Goal: Task Accomplishment & Management: Manage account settings

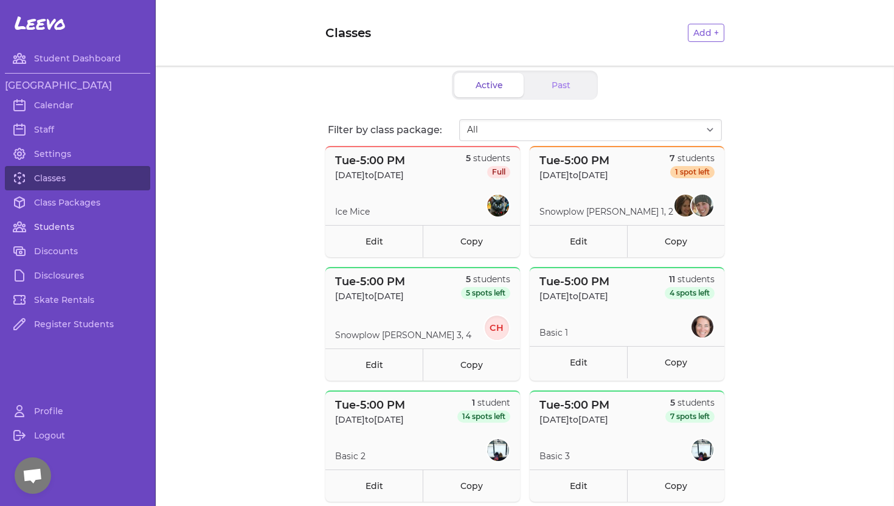
click at [47, 223] on link "Students" at bounding box center [77, 227] width 145 height 24
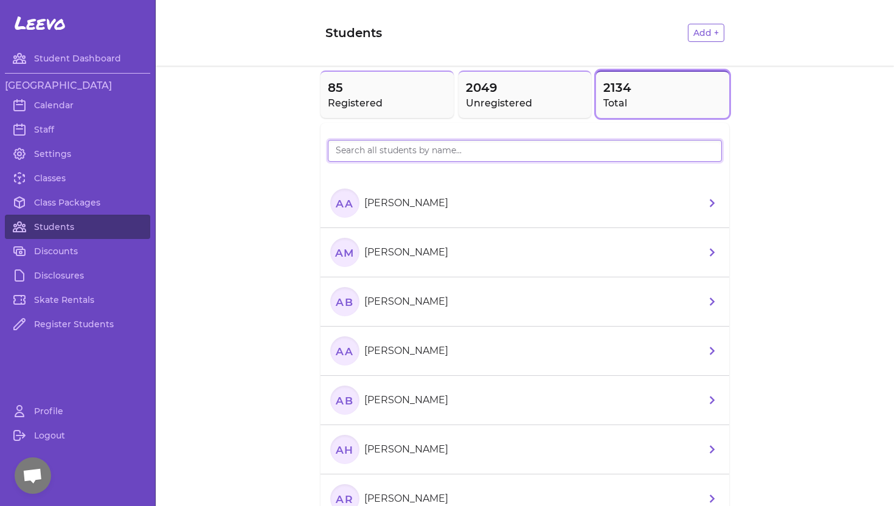
click at [371, 151] on input "search" at bounding box center [525, 151] width 394 height 22
type input "[PERSON_NAME]"
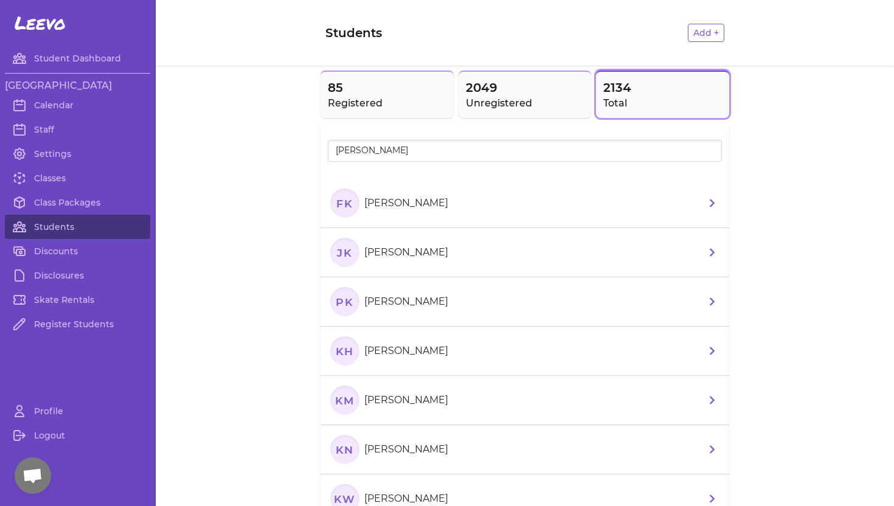
click at [412, 256] on p "[PERSON_NAME]" at bounding box center [406, 252] width 84 height 15
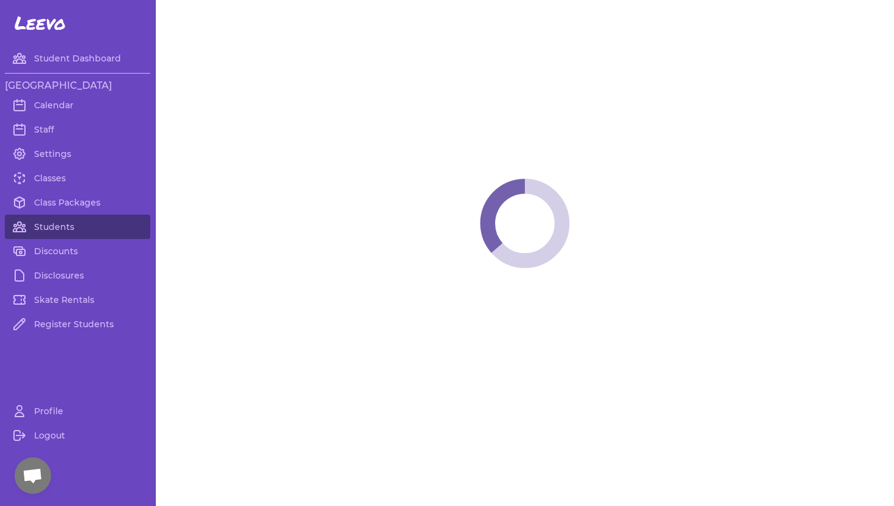
select select "ID"
select select "youth_hockey"
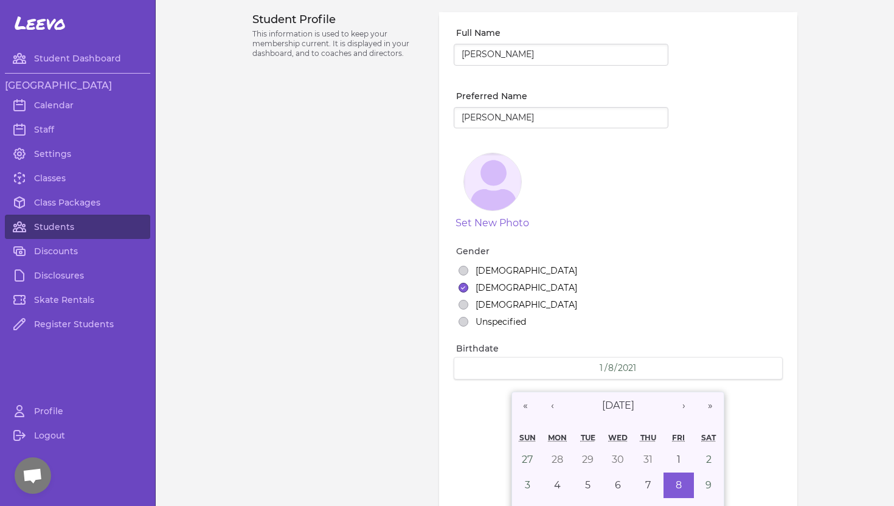
select select "7"
drag, startPoint x: 486, startPoint y: 55, endPoint x: 431, endPoint y: 55, distance: 55.4
click at [431, 55] on div "Student Profile This information is used to keep your membership current. It is…" at bounding box center [524, 434] width 545 height 844
type input "[PERSON_NAME]"
click at [485, 117] on input "[PERSON_NAME]" at bounding box center [561, 118] width 215 height 22
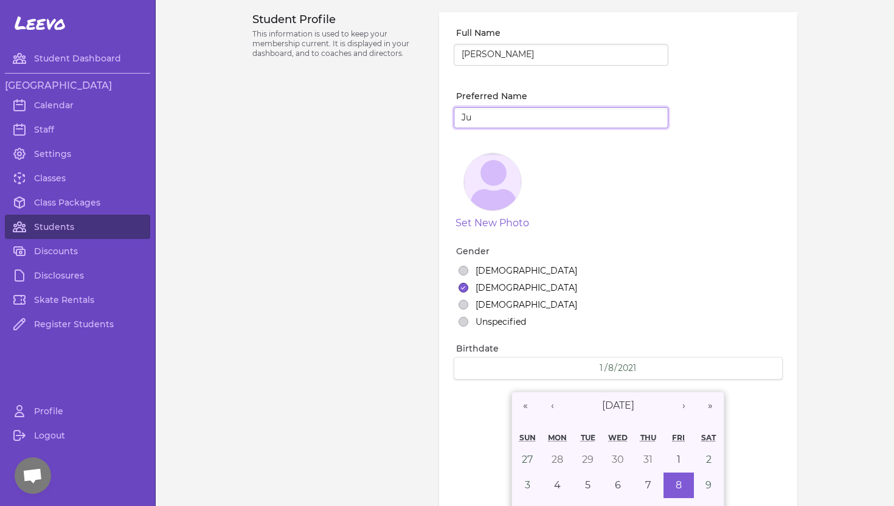
type input "J"
type input "[PERSON_NAME]"
click at [352, 186] on div "Student Profile This information is used to keep your membership current. It is…" at bounding box center [338, 434] width 172 height 844
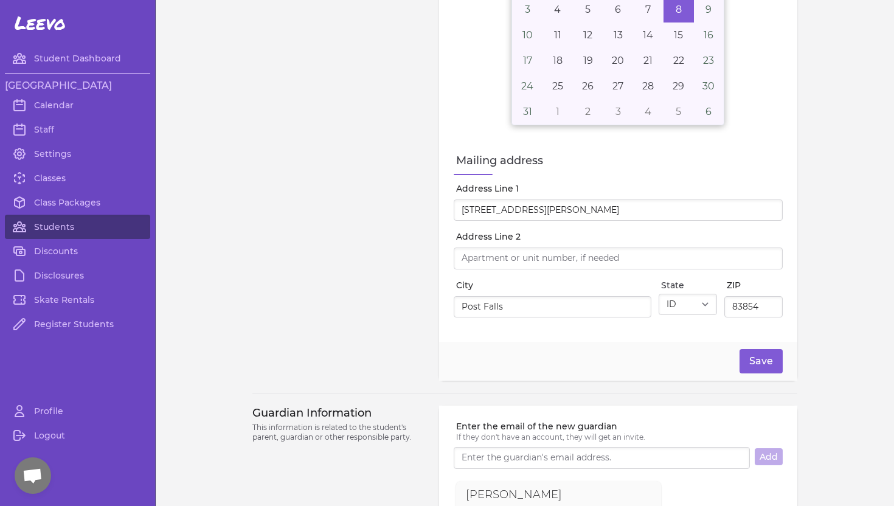
scroll to position [484, 0]
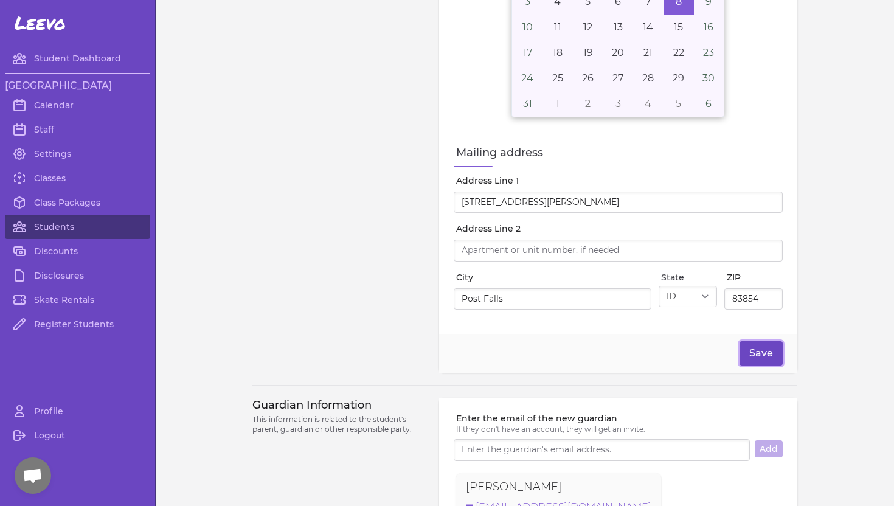
click at [761, 355] on button "Save" at bounding box center [761, 353] width 43 height 24
click at [58, 179] on link "Classes" at bounding box center [77, 178] width 145 height 24
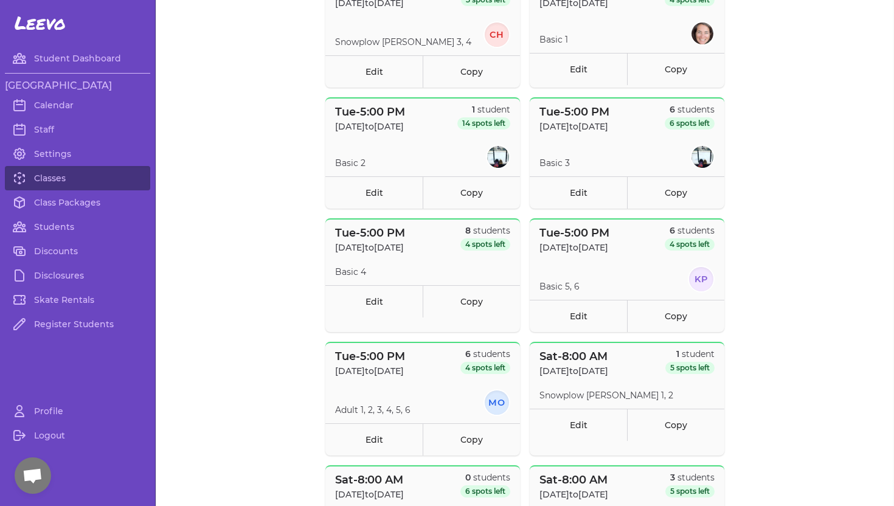
scroll to position [298, 0]
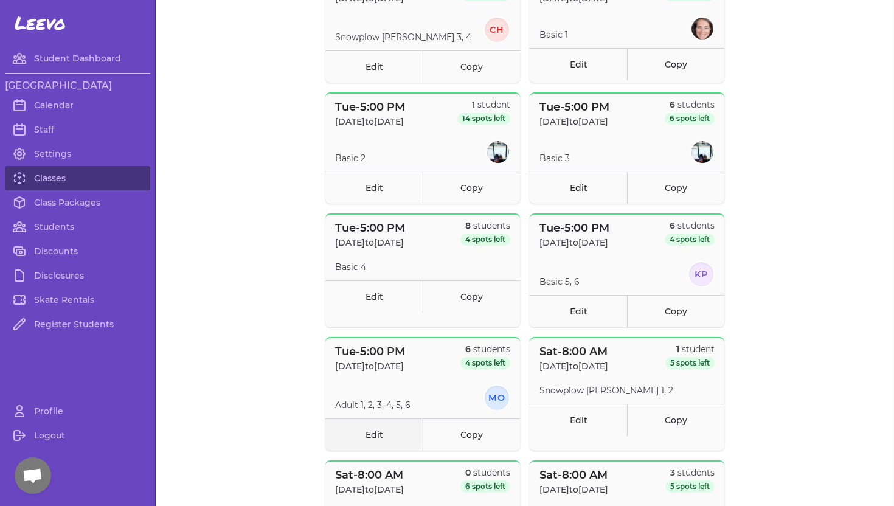
click at [372, 433] on link "Edit" at bounding box center [373, 435] width 97 height 32
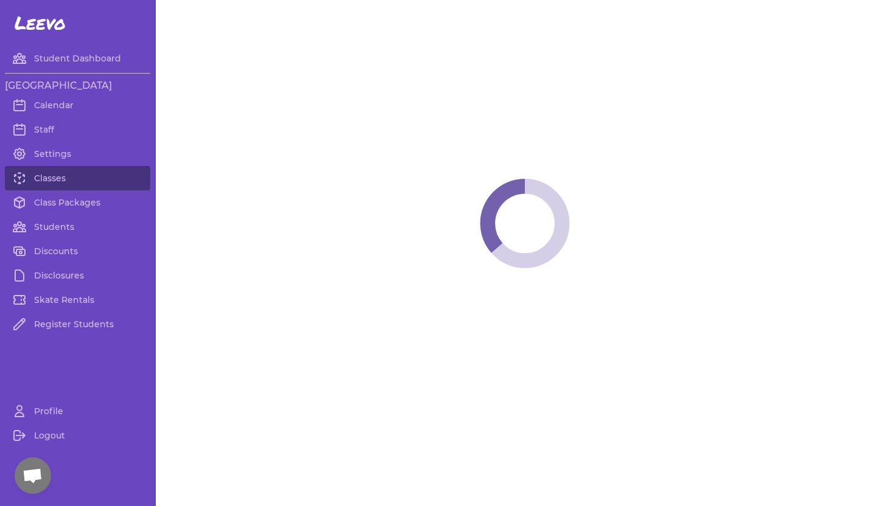
select select "2"
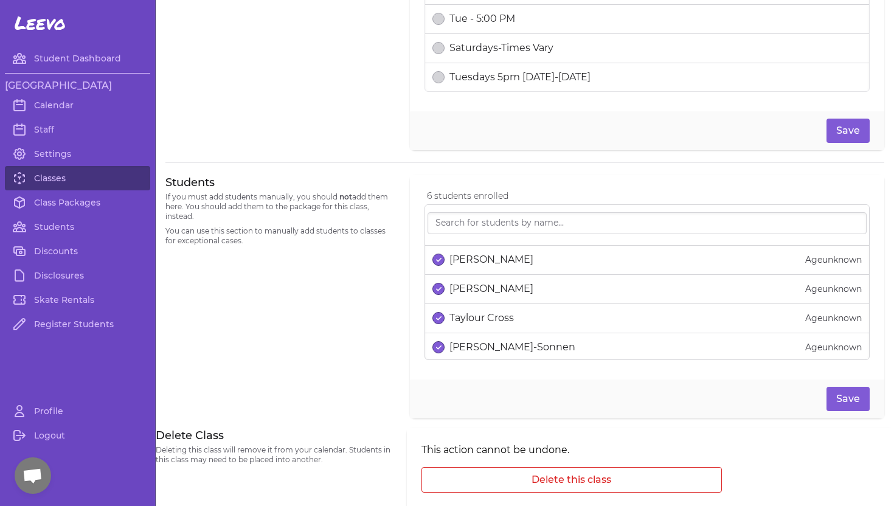
scroll to position [59, 0]
click at [441, 343] on button "select date" at bounding box center [439, 345] width 12 height 12
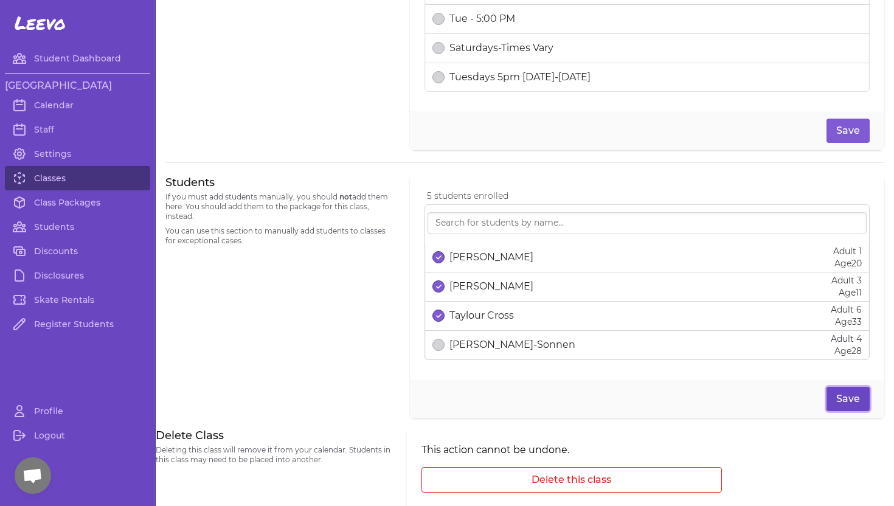
click at [836, 400] on button "Save" at bounding box center [848, 399] width 43 height 24
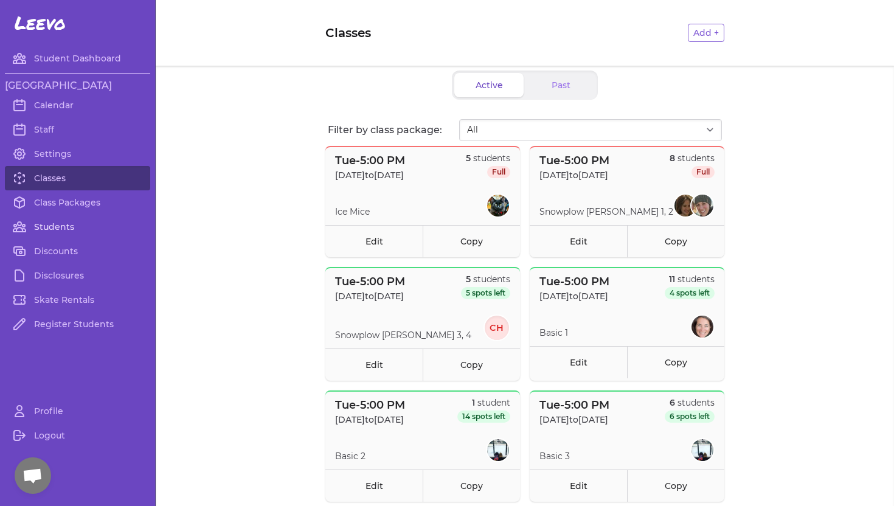
click at [57, 228] on link "Students" at bounding box center [77, 227] width 145 height 24
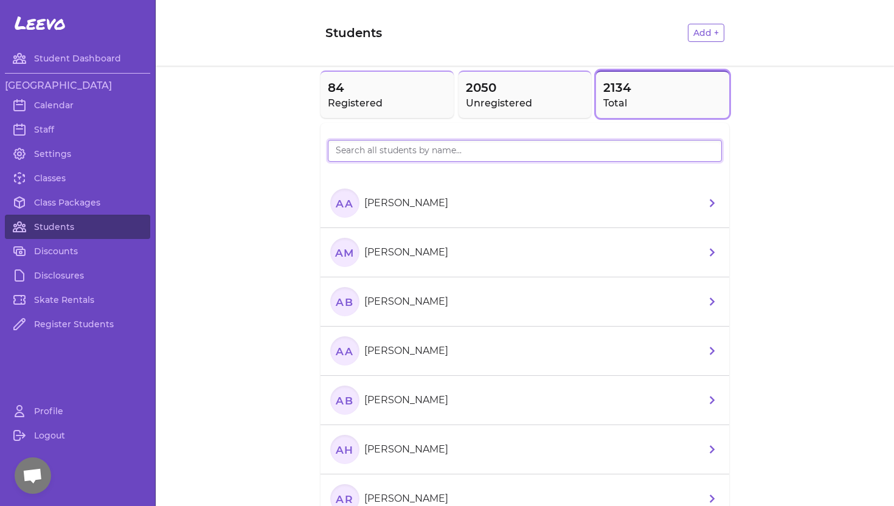
click at [378, 158] on input "search" at bounding box center [525, 151] width 394 height 22
type input "Jentri"
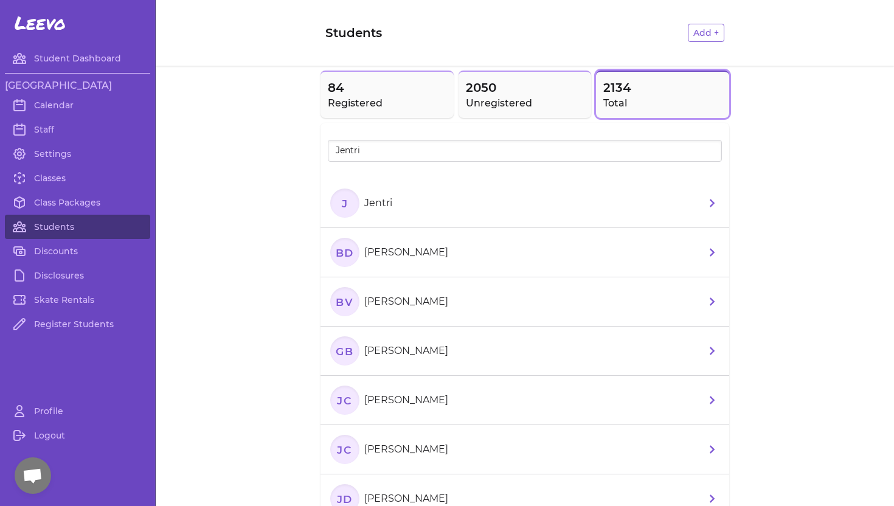
click at [377, 198] on p "Jentri" at bounding box center [378, 203] width 28 height 15
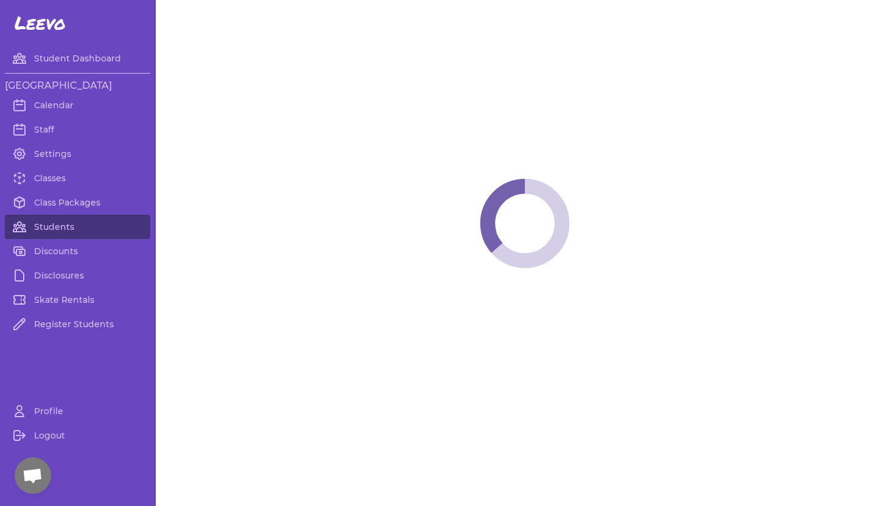
select select "ID"
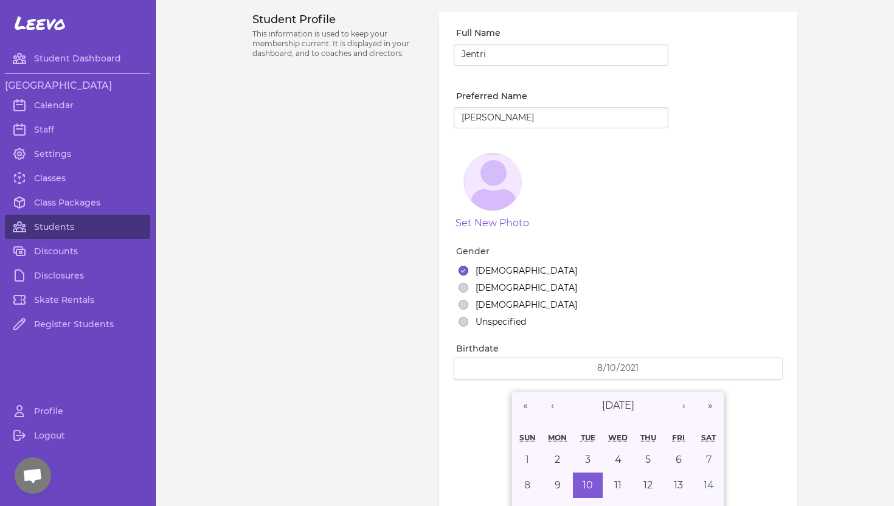
select select "7"
type input "[PERSON_NAME]"
drag, startPoint x: 489, startPoint y: 118, endPoint x: 398, endPoint y: 116, distance: 91.3
click at [398, 116] on div "Student Profile This information is used to keep your membership current. It is…" at bounding box center [524, 421] width 545 height 819
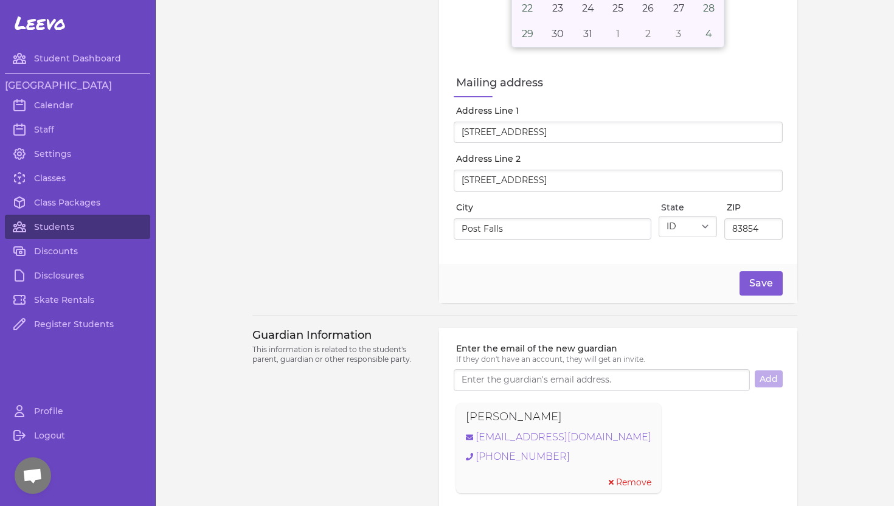
scroll to position [545, 0]
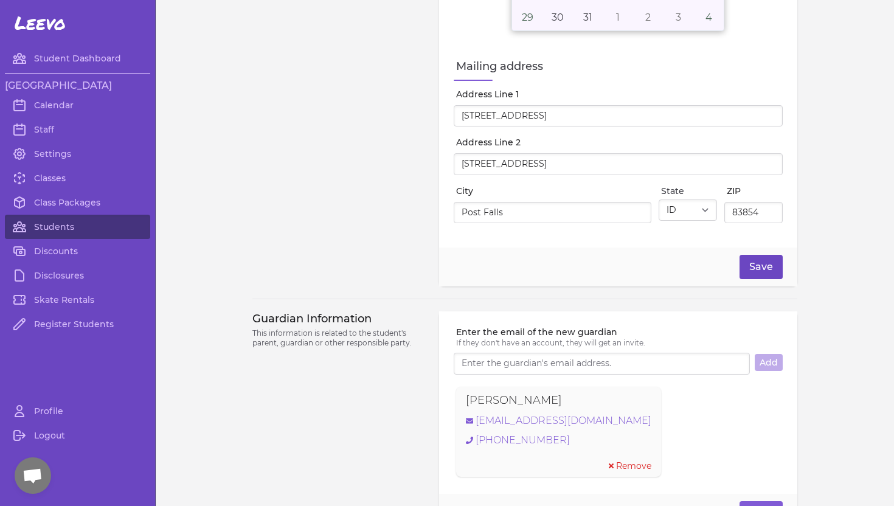
type input "Jentri"
click at [761, 263] on button "Save" at bounding box center [761, 267] width 43 height 24
click at [58, 226] on link "Students" at bounding box center [77, 227] width 145 height 24
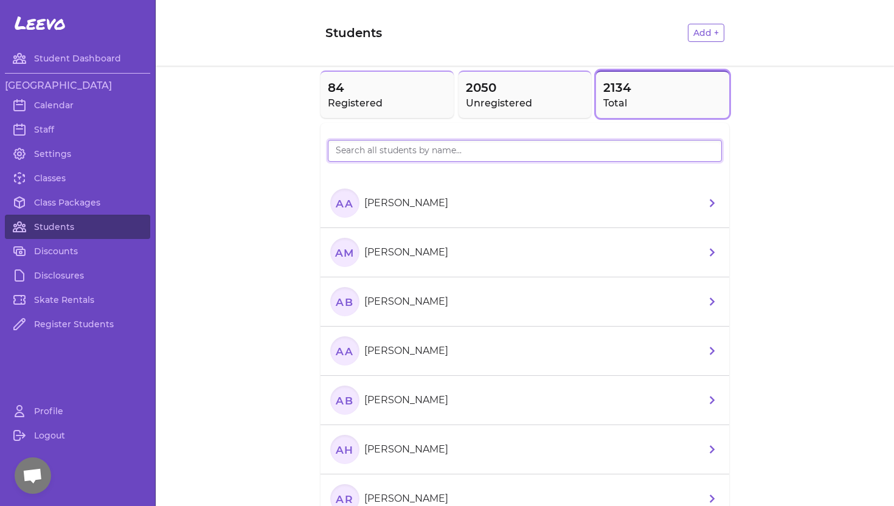
click at [344, 153] on input "search" at bounding box center [525, 151] width 394 height 22
type input "Opal"
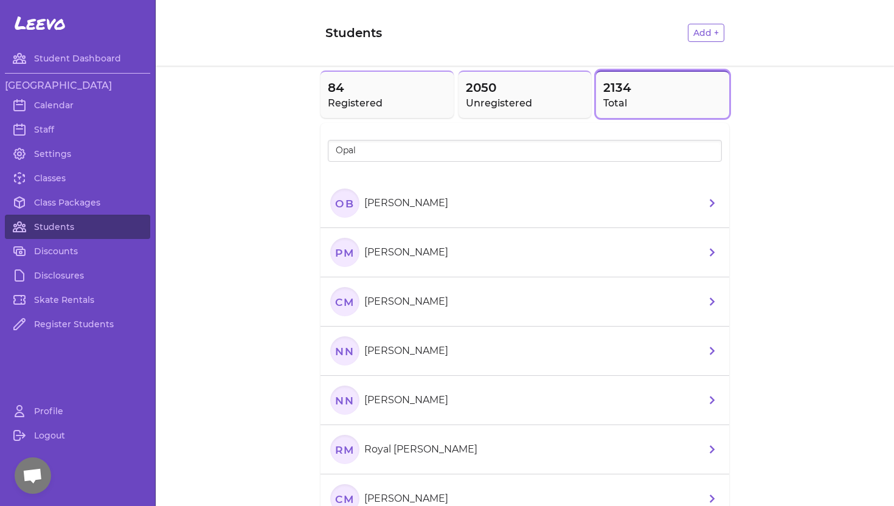
click at [408, 204] on p "[PERSON_NAME]" at bounding box center [406, 203] width 84 height 15
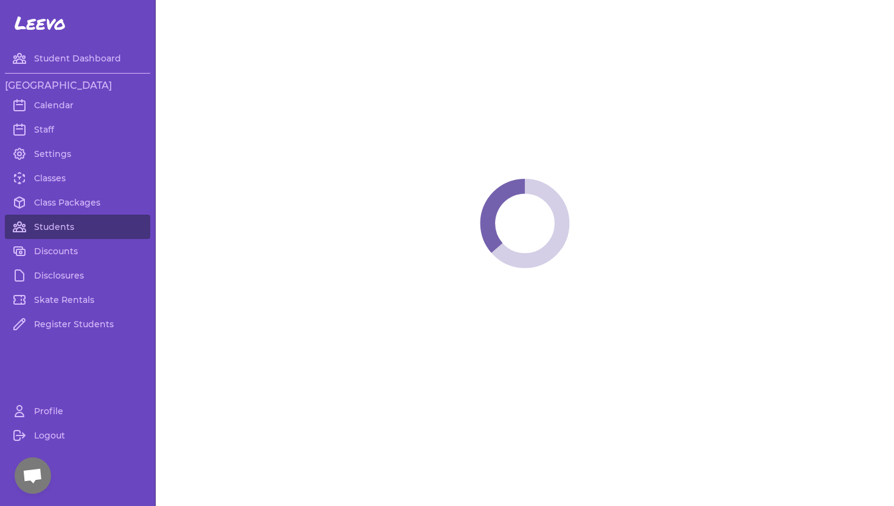
select select "ID"
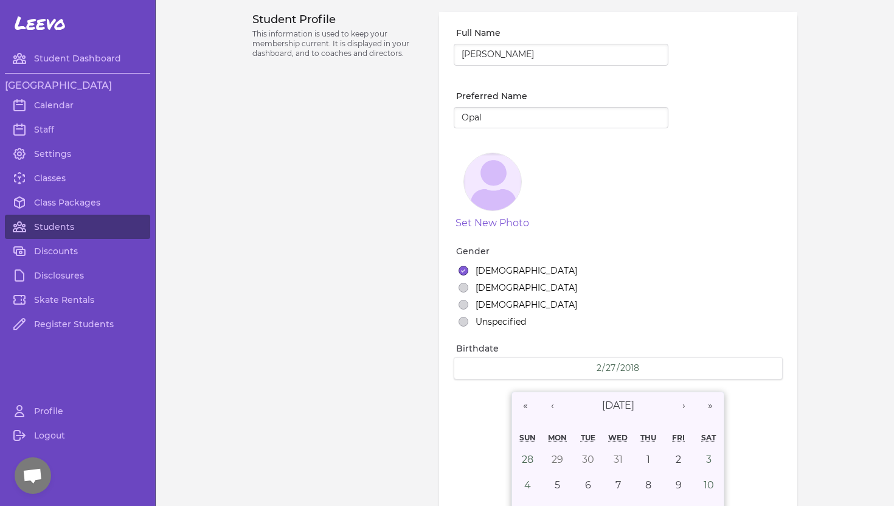
select select "5"
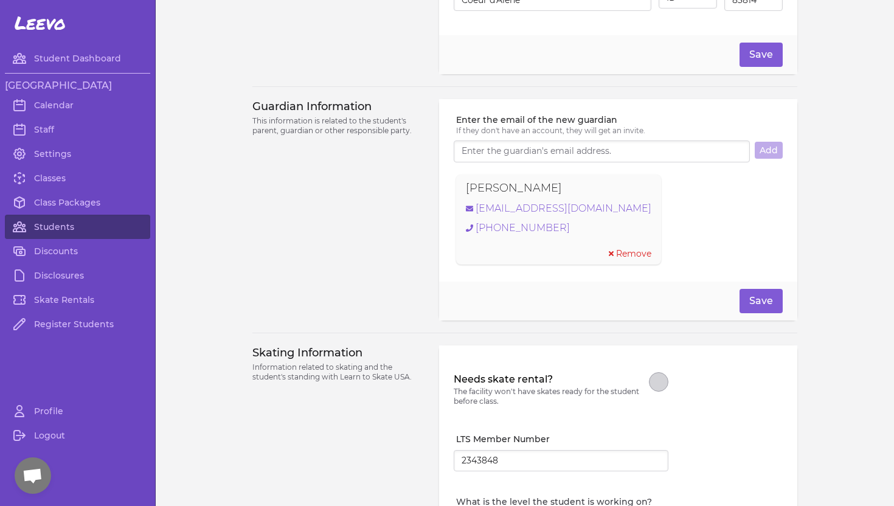
scroll to position [764, 0]
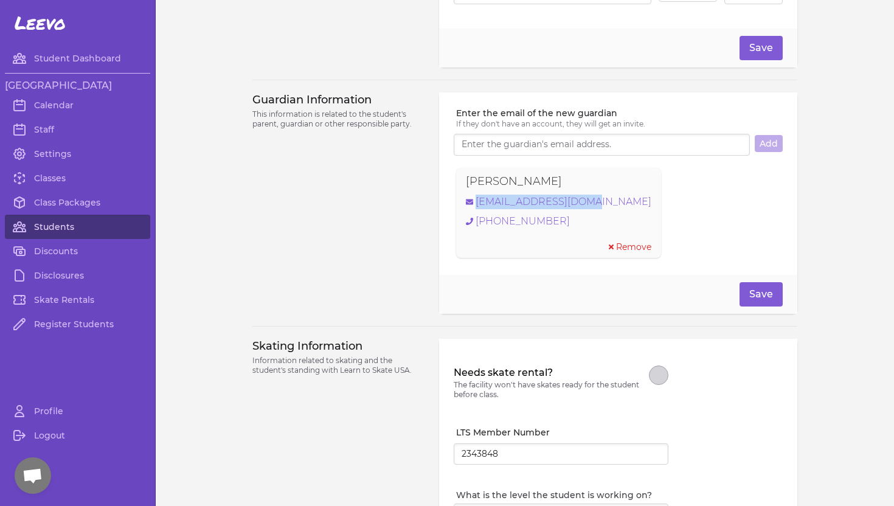
click at [71, 222] on link "Students" at bounding box center [77, 227] width 145 height 24
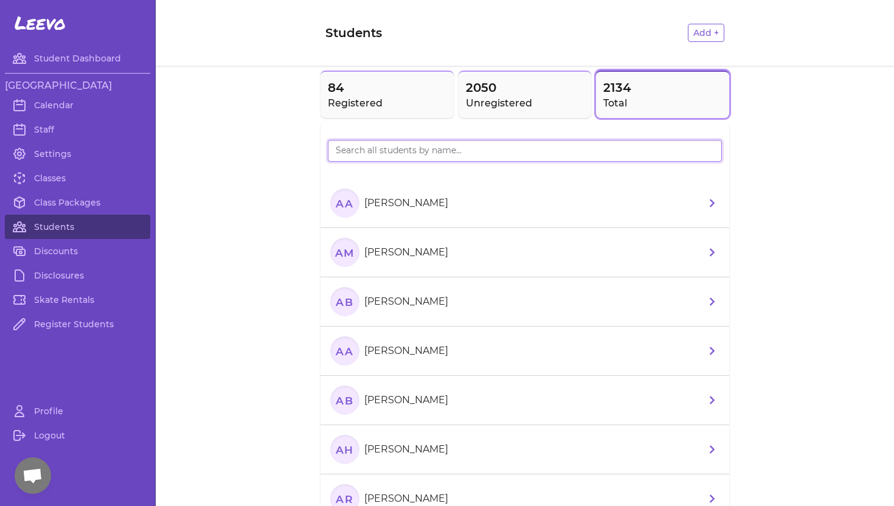
click at [369, 147] on input "search" at bounding box center [525, 151] width 394 height 22
type input "[PERSON_NAME]"
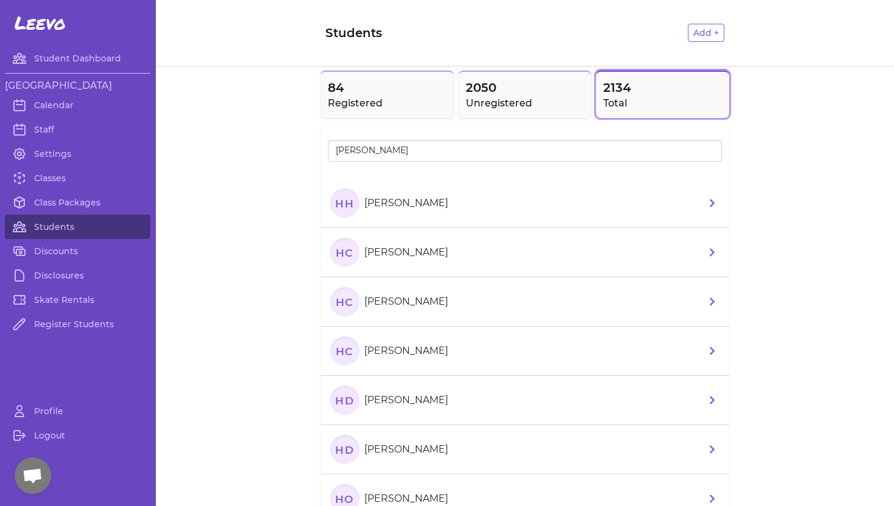
click at [425, 202] on p "[PERSON_NAME]" at bounding box center [406, 203] width 84 height 15
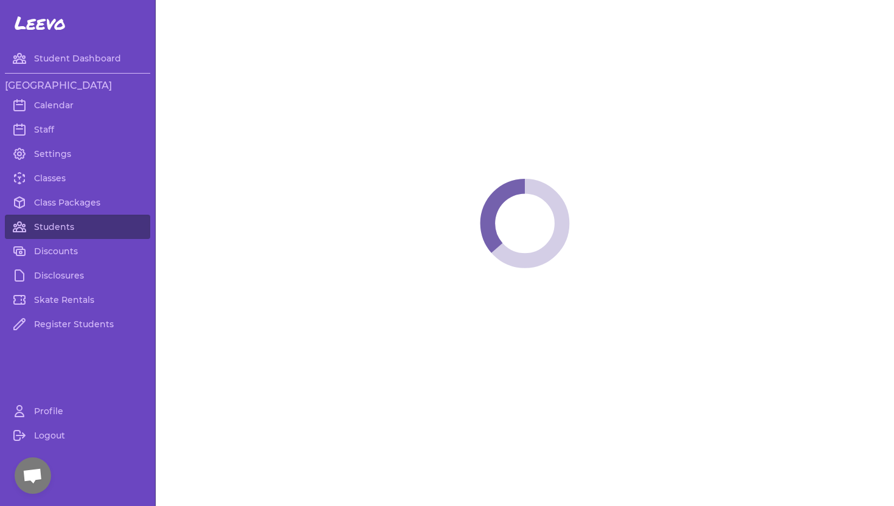
select select "ID"
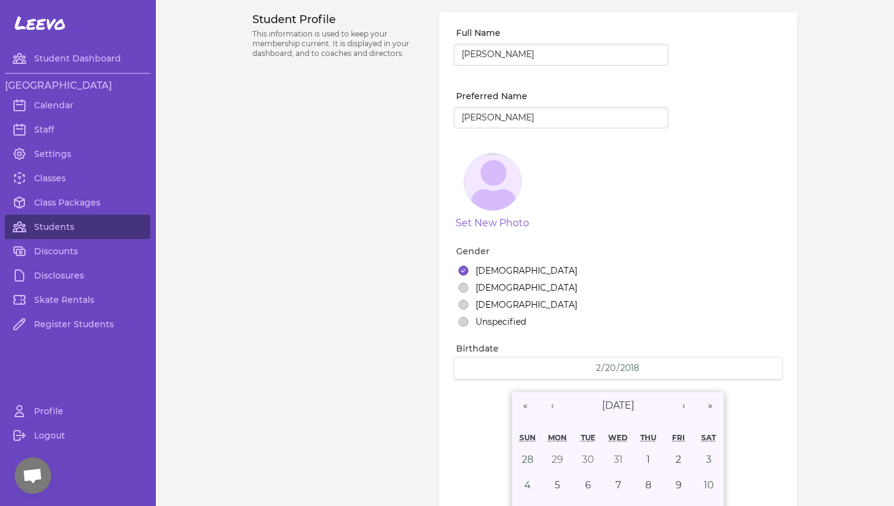
select select "3"
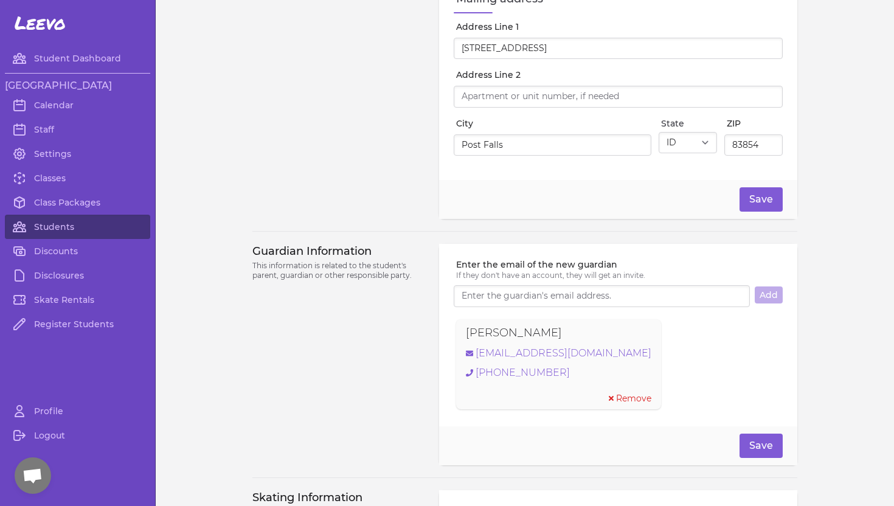
scroll to position [614, 0]
